Goal: Task Accomplishment & Management: Use online tool/utility

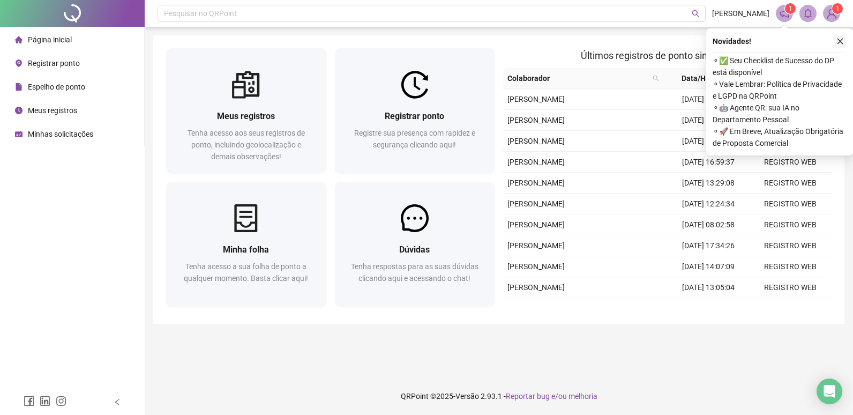
click at [844, 39] on button "button" at bounding box center [840, 41] width 13 height 13
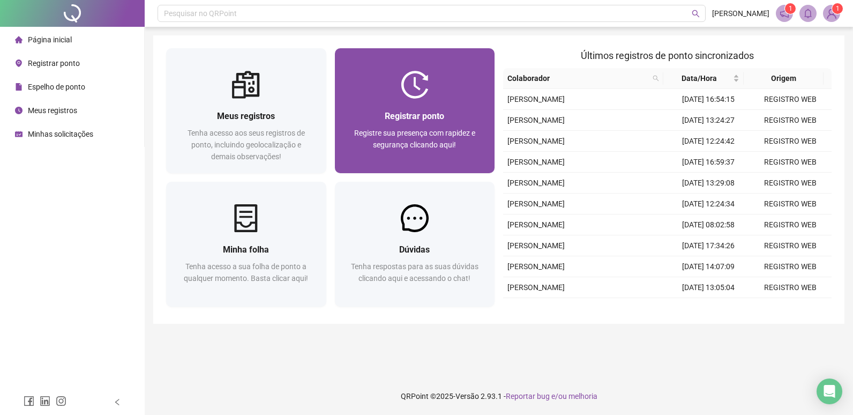
click at [419, 73] on img at bounding box center [415, 85] width 28 height 28
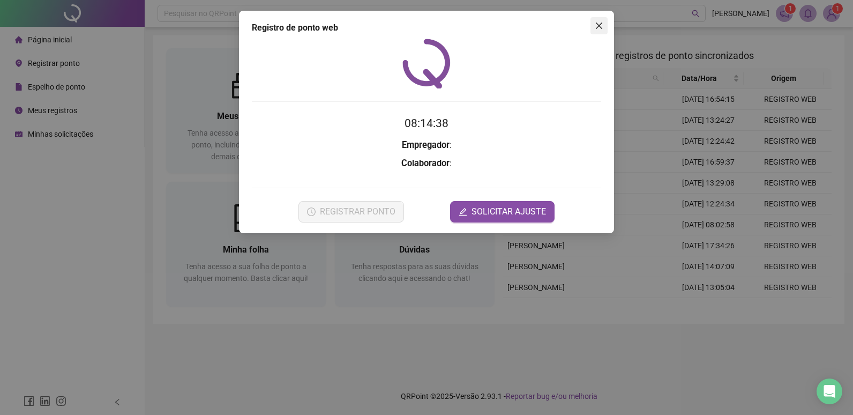
click at [591, 24] on span "Close" at bounding box center [599, 25] width 17 height 9
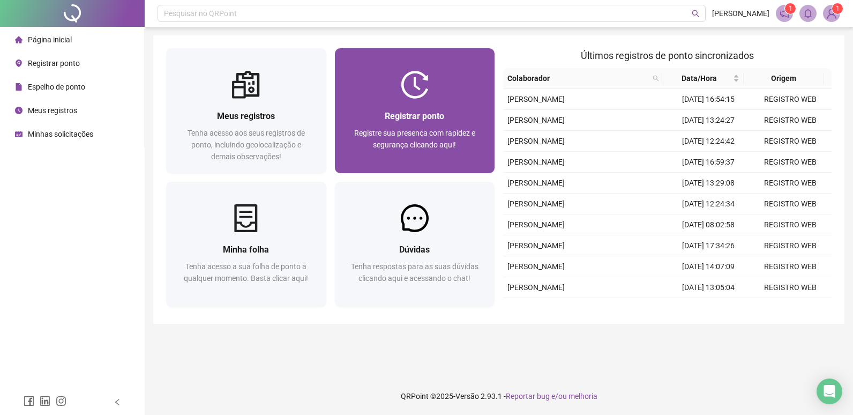
click at [428, 106] on div "Registrar ponto Registre sua presença com rapidez e segurança clicando aqui!" at bounding box center [415, 136] width 160 height 75
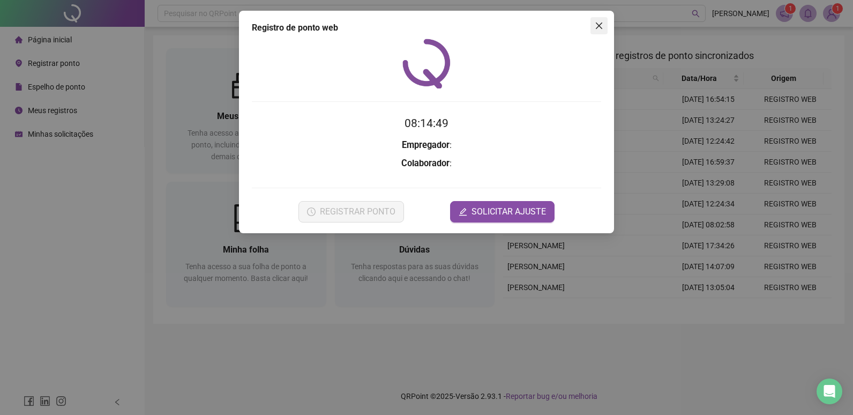
click at [599, 25] on icon "close" at bounding box center [599, 26] width 6 height 6
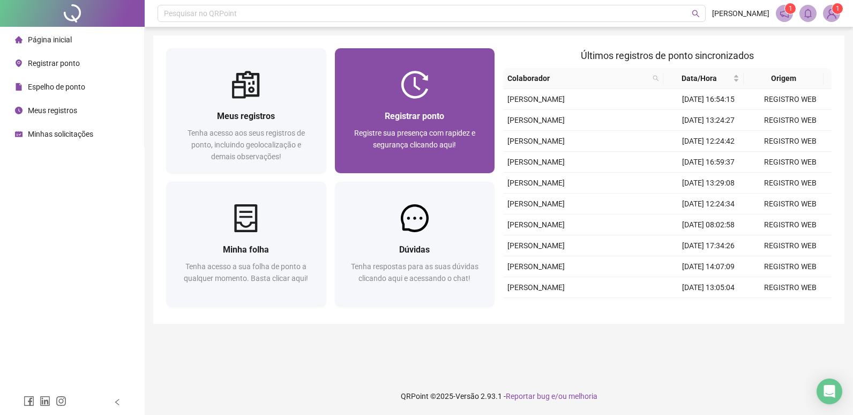
click at [455, 141] on span "Registre sua presença com rapidez e segurança clicando aqui!" at bounding box center [414, 139] width 121 height 20
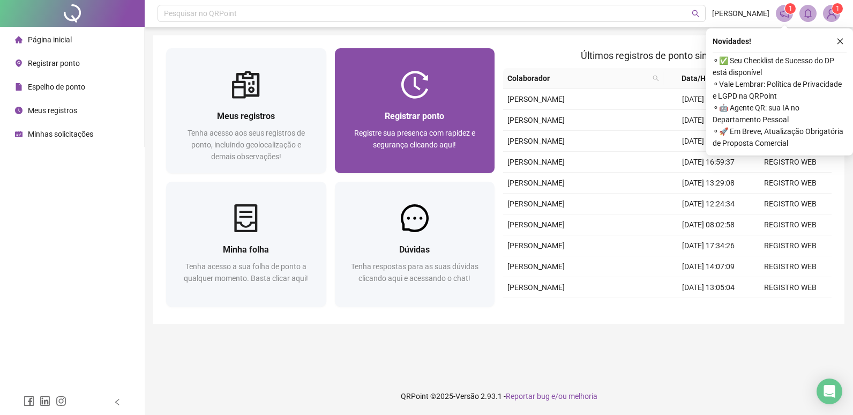
click at [405, 76] on img at bounding box center [415, 85] width 28 height 28
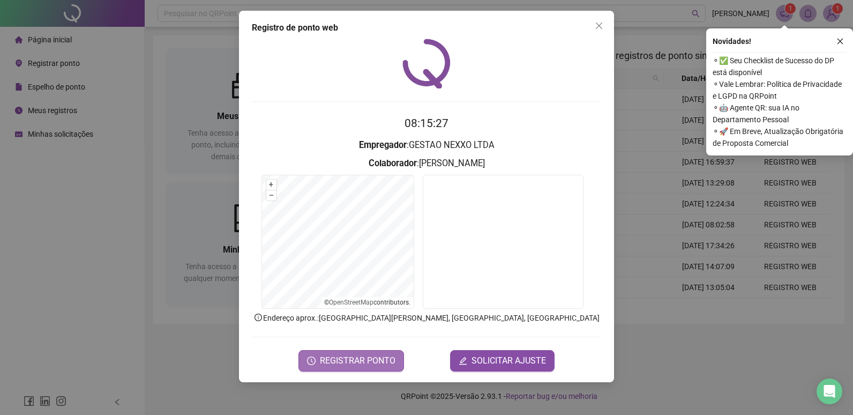
click at [370, 361] on span "REGISTRAR PONTO" at bounding box center [358, 360] width 76 height 13
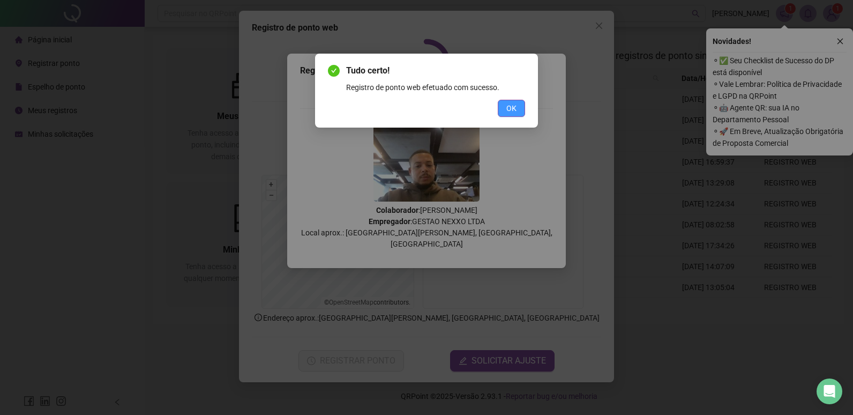
click at [517, 108] on button "OK" at bounding box center [511, 108] width 27 height 17
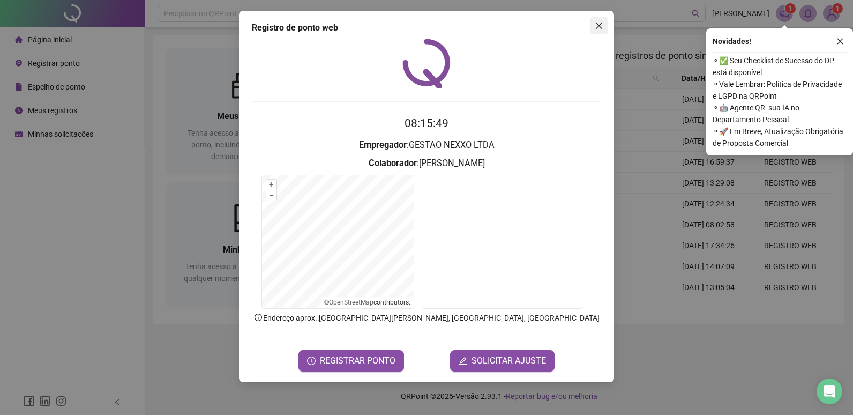
click at [598, 26] on icon "close" at bounding box center [599, 25] width 9 height 9
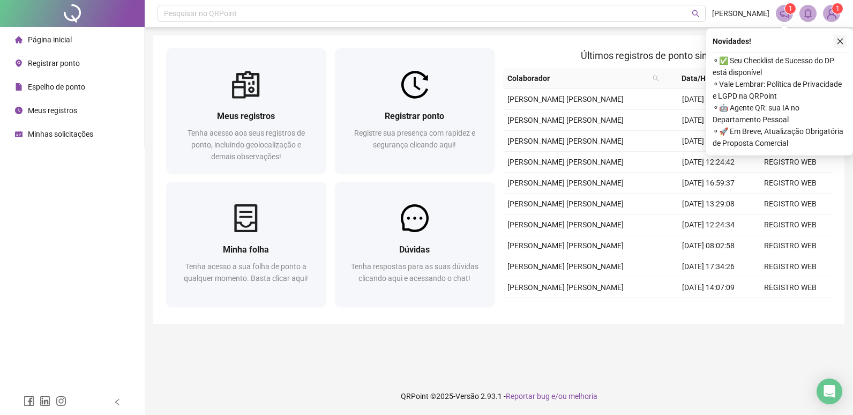
click at [839, 41] on icon "close" at bounding box center [841, 42] width 8 height 8
